Goal: Use online tool/utility

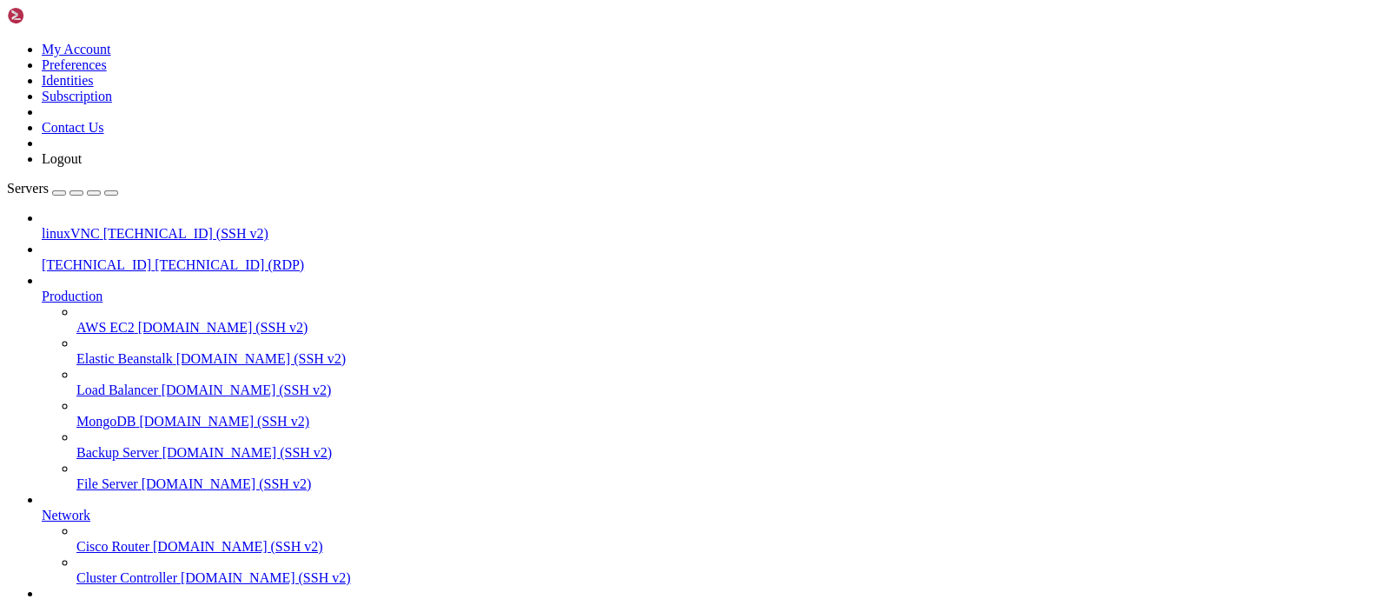
scroll to position [59, 0]
drag, startPoint x: 354, startPoint y: 1637, endPoint x: 542, endPoint y: 1626, distance: 188.0
drag, startPoint x: 535, startPoint y: 1633, endPoint x: 575, endPoint y: 1639, distance: 40.4
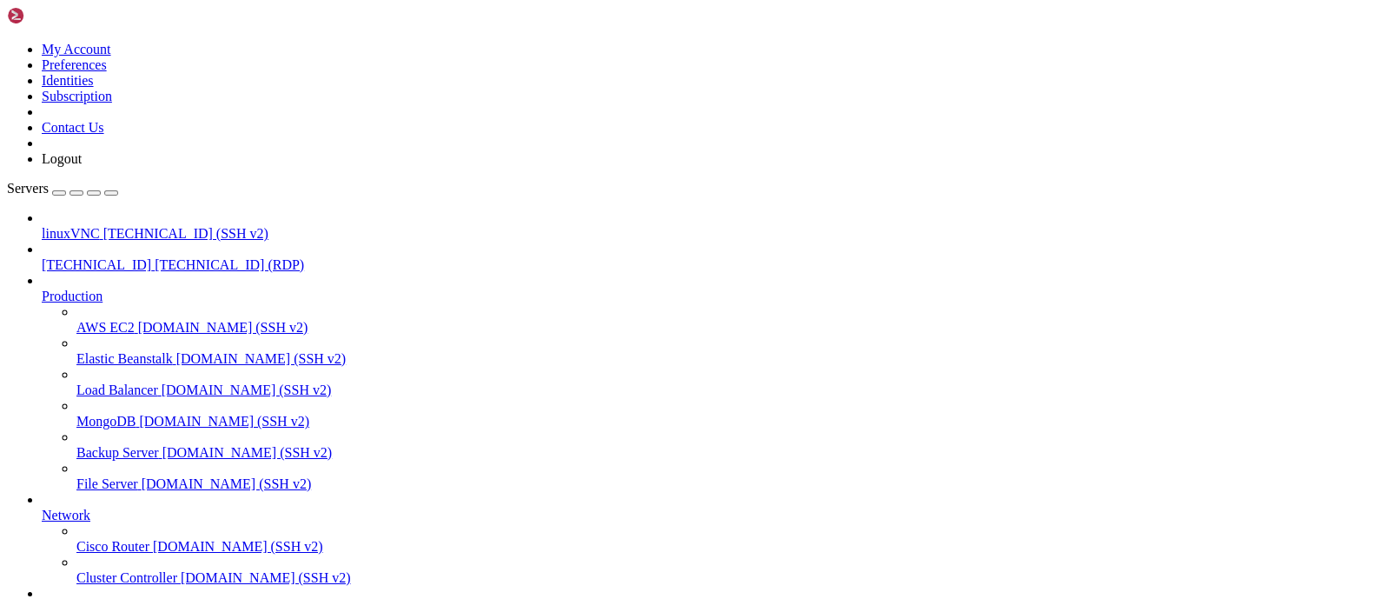
drag, startPoint x: 436, startPoint y: 1633, endPoint x: 588, endPoint y: 1626, distance: 152.2
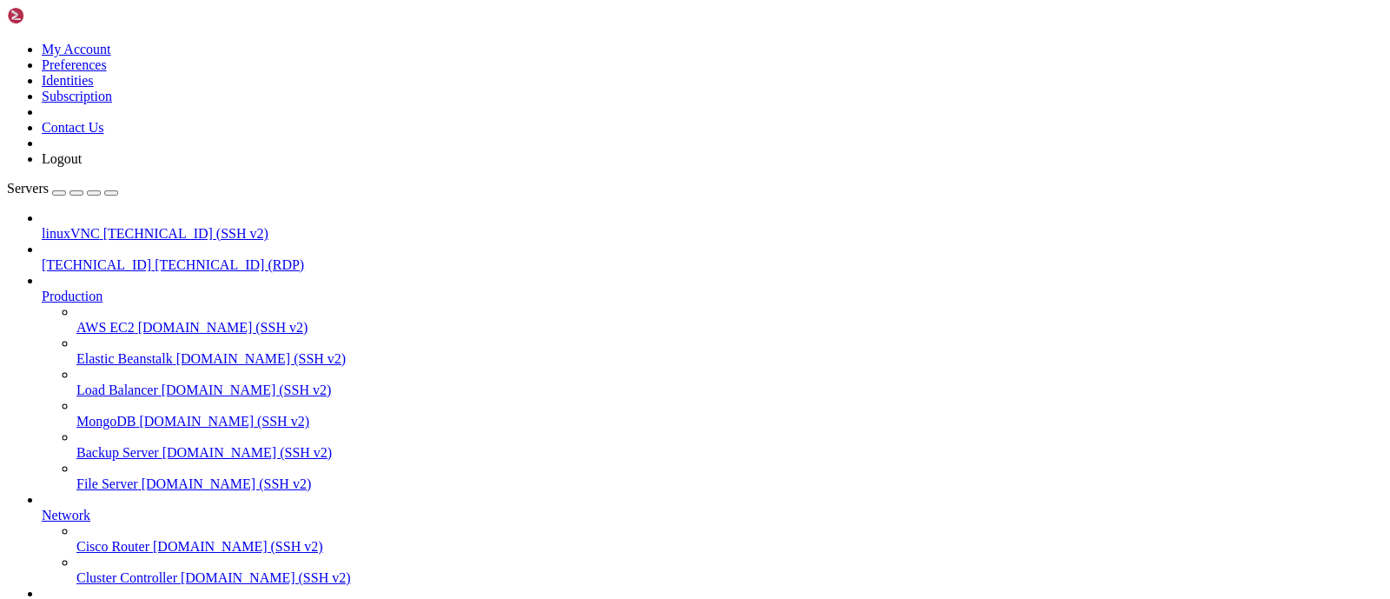
drag, startPoint x: 507, startPoint y: 1633, endPoint x: 315, endPoint y: 1629, distance: 192.0
drag, startPoint x: 420, startPoint y: 1630, endPoint x: 287, endPoint y: 1635, distance: 133.0
